Goal: Information Seeking & Learning: Learn about a topic

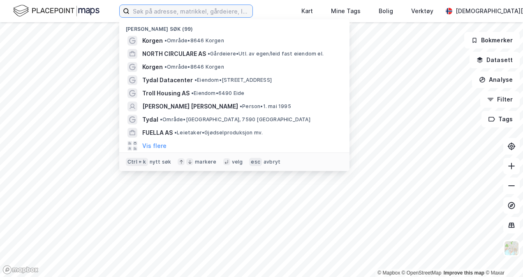
click at [191, 10] on input at bounding box center [191, 11] width 123 height 12
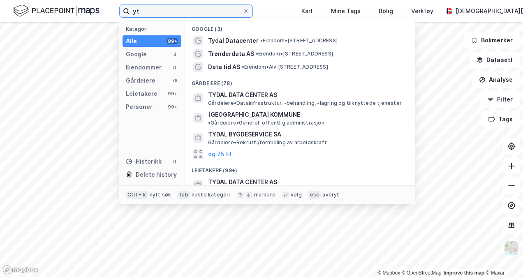
type input "y"
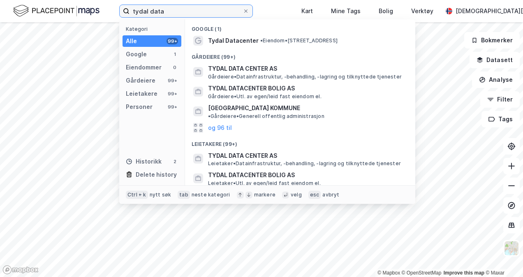
type input "tydal data"
click at [241, 39] on span "Tydal Datacenter" at bounding box center [233, 41] width 51 height 10
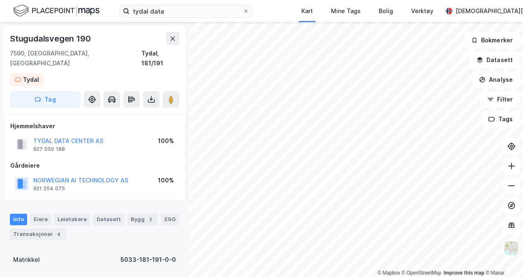
click at [503, 64] on button "Datasett" at bounding box center [495, 60] width 50 height 16
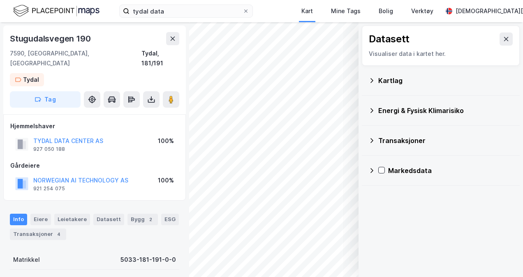
click at [367, 79] on div "Kartlag" at bounding box center [441, 81] width 158 height 30
click at [371, 80] on icon at bounding box center [372, 80] width 7 height 7
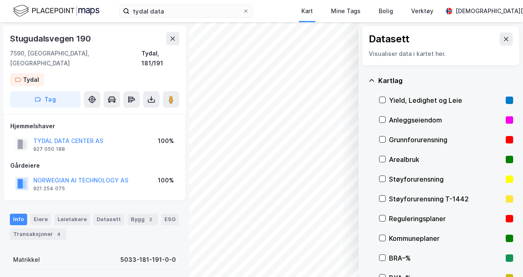
click at [385, 218] on icon at bounding box center [383, 219] width 6 height 6
click at [503, 38] on icon at bounding box center [506, 39] width 7 height 7
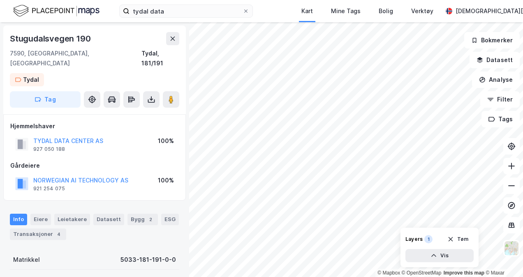
click at [506, 81] on button "Analyse" at bounding box center [496, 80] width 48 height 16
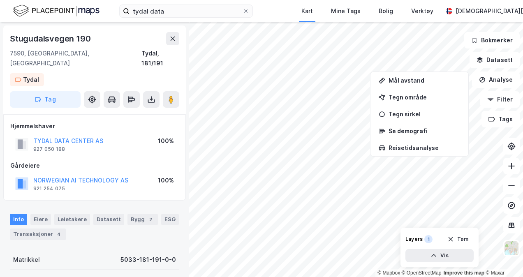
click at [438, 98] on div "Tegn område" at bounding box center [425, 97] width 72 height 7
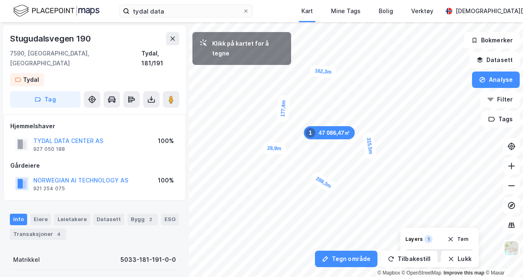
click at [267, 148] on div "28,9m" at bounding box center [275, 148] width 24 height 12
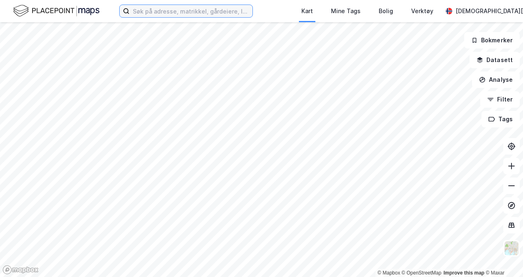
click at [178, 12] on input at bounding box center [191, 11] width 123 height 12
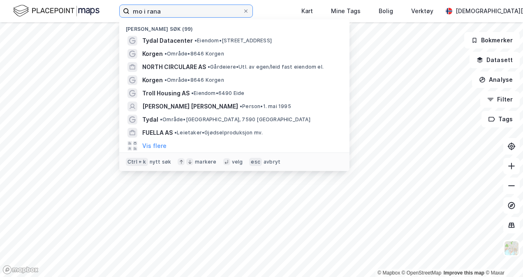
type input "mo i rana"
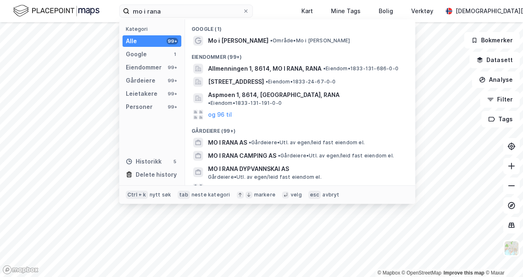
click at [223, 43] on span "Mo i Rana" at bounding box center [238, 41] width 60 height 10
